Goal: Information Seeking & Learning: Learn about a topic

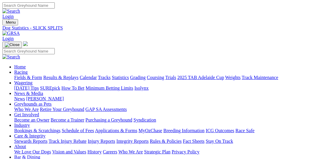
click at [55, 9] on input "Search" at bounding box center [28, 5] width 52 height 6
type input "whiskey service"
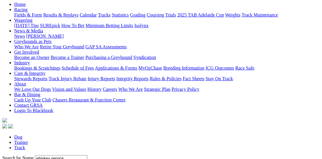
scroll to position [91, 0]
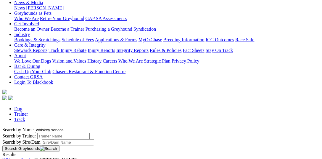
click at [35, 158] on link "Whiskey Service" at bounding box center [18, 160] width 32 height 5
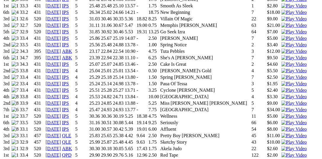
scroll to position [487, 0]
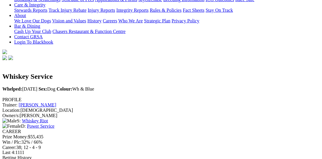
scroll to position [0, 0]
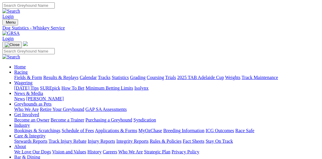
click at [55, 7] on input "Search" at bounding box center [28, 5] width 52 height 6
type input "Rise up nismo"
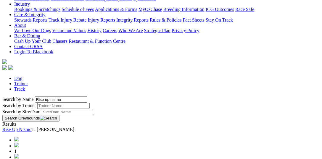
click at [32, 127] on link "Rise Up Nismo" at bounding box center [16, 129] width 29 height 5
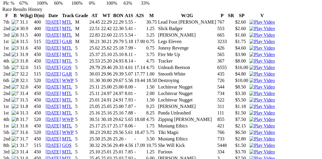
scroll to position [396, 0]
